Goal: Transaction & Acquisition: Purchase product/service

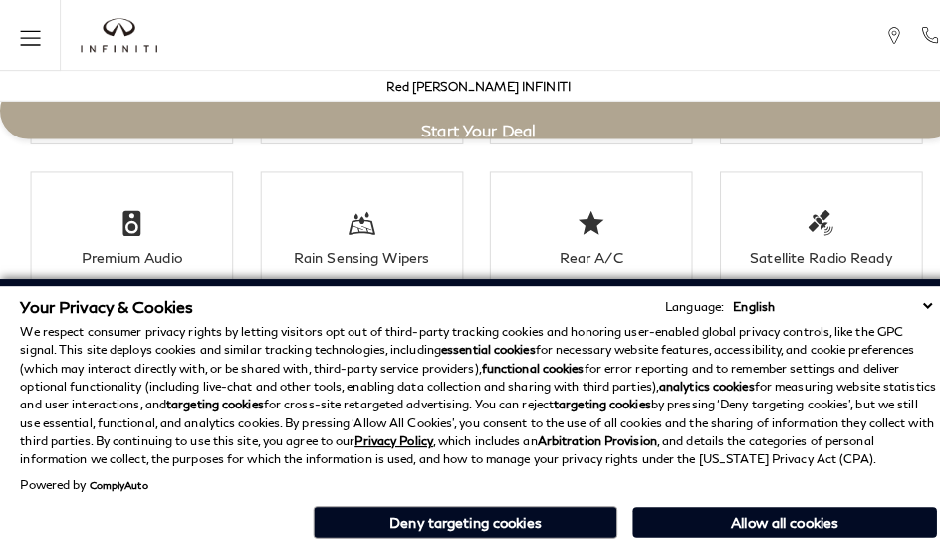
scroll to position [3709, 0]
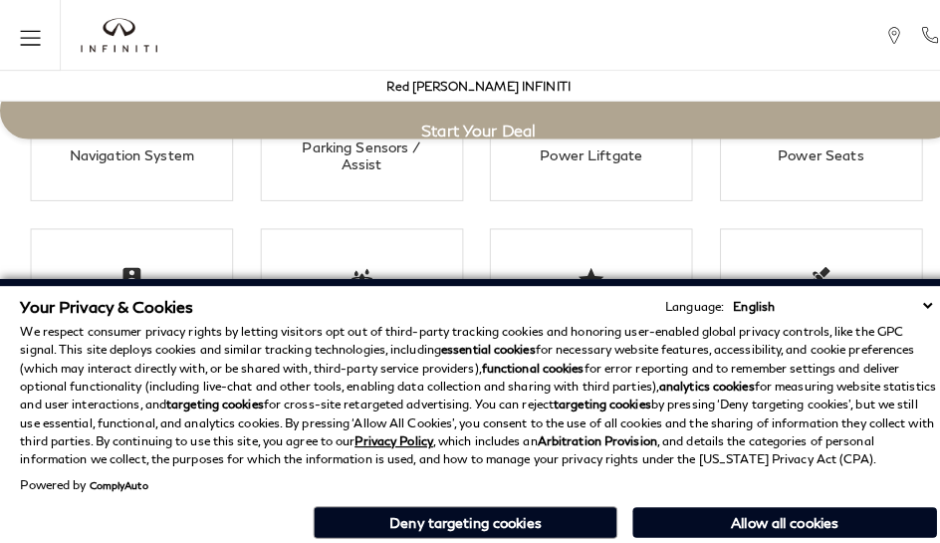
click at [500, 329] on p "We respect consumer privacy rights by letting visitors opt out of third-party t…" at bounding box center [470, 388] width 900 height 143
click at [500, 448] on p "We respect consumer privacy rights by letting visitors opt out of third-party t…" at bounding box center [470, 388] width 900 height 143
click at [92, 229] on li "Premium Audio" at bounding box center [129, 288] width 199 height 129
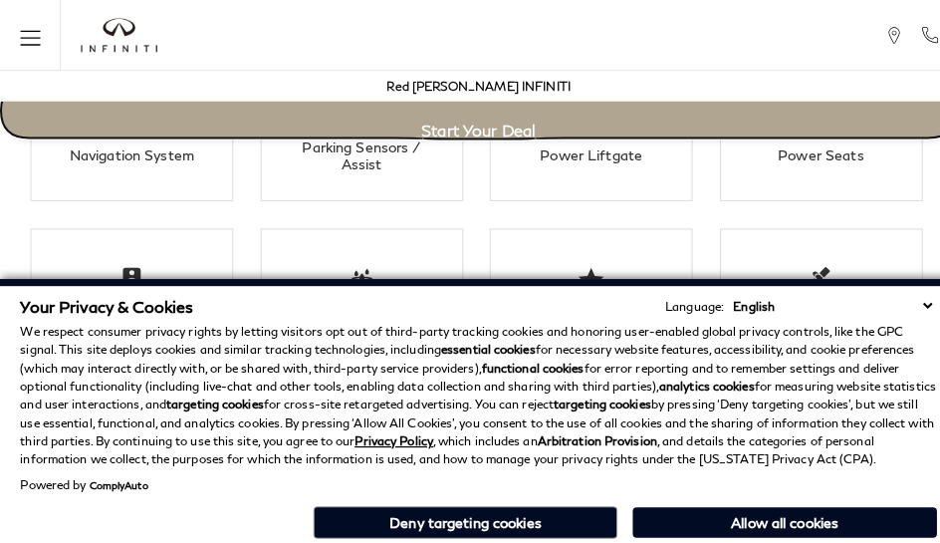
click at [201, 129] on link "Start Your Deal" at bounding box center [470, 109] width 940 height 56
